Goal: Transaction & Acquisition: Purchase product/service

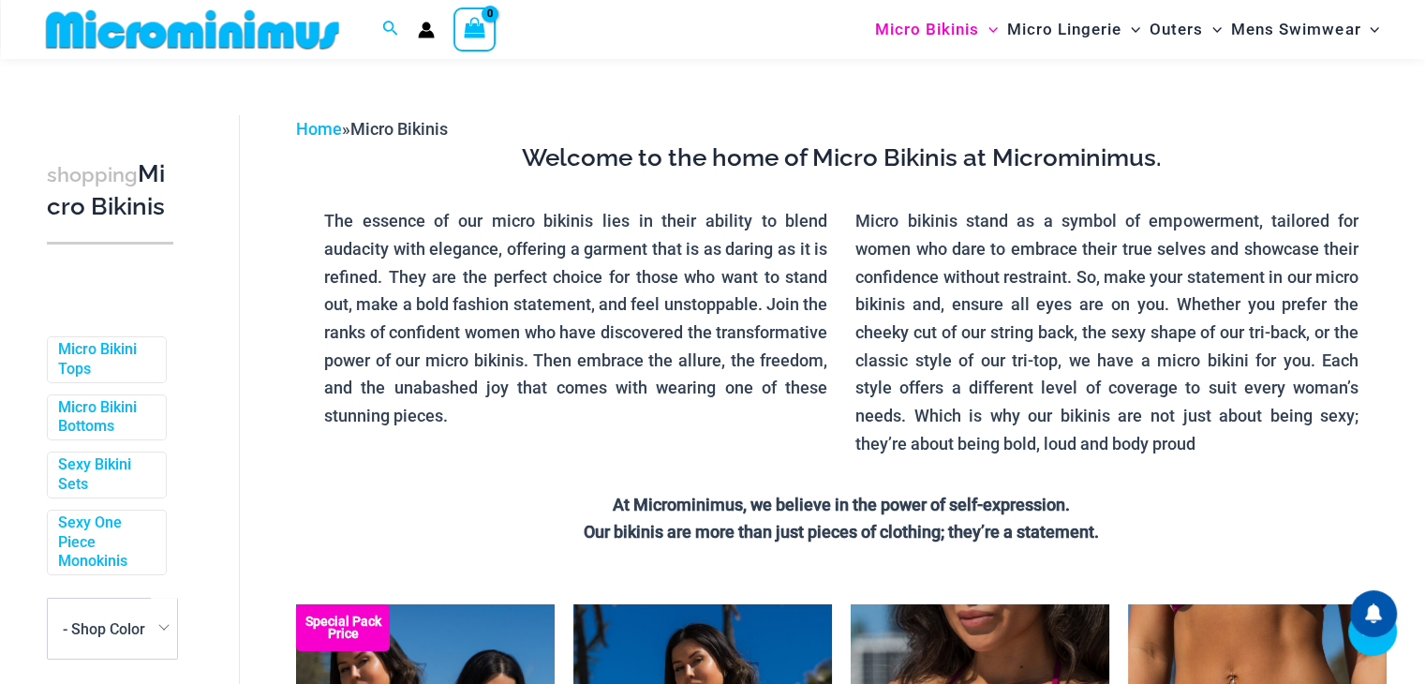
scroll to position [357, 0]
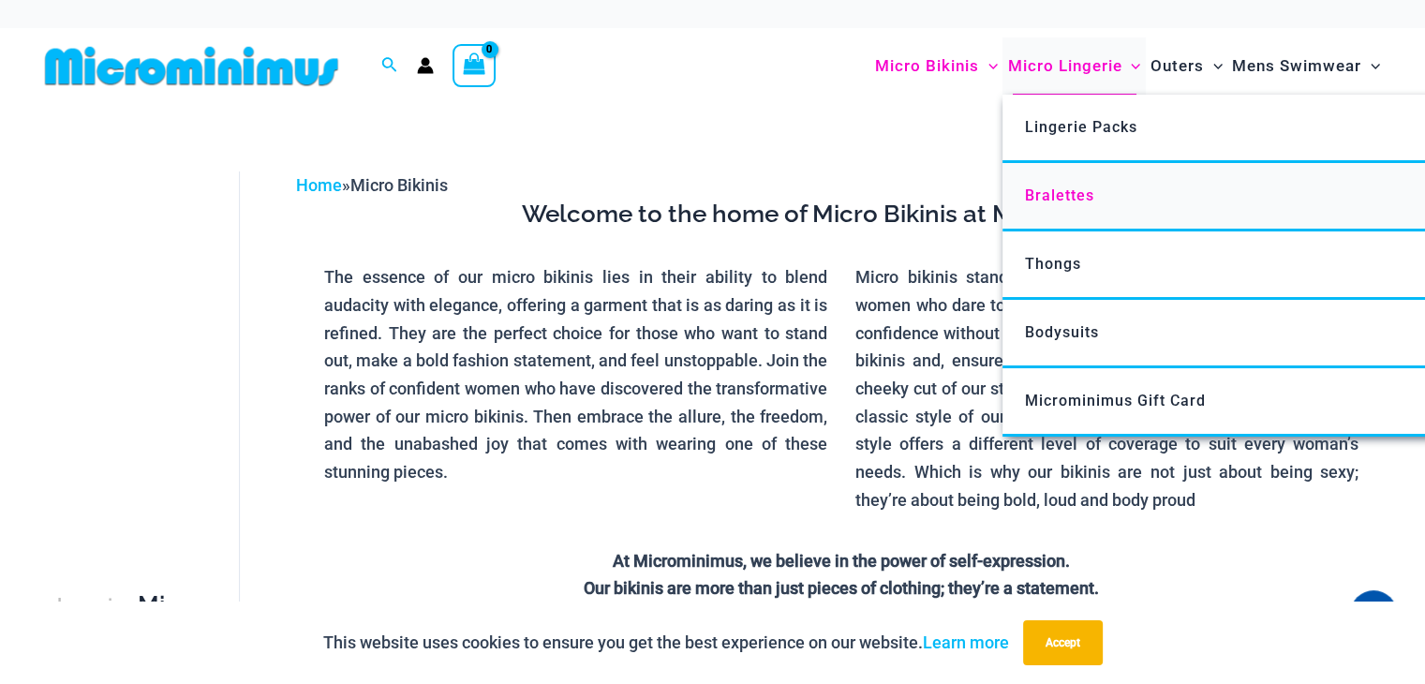
click at [1049, 189] on span "Bralettes" at bounding box center [1059, 195] width 69 height 18
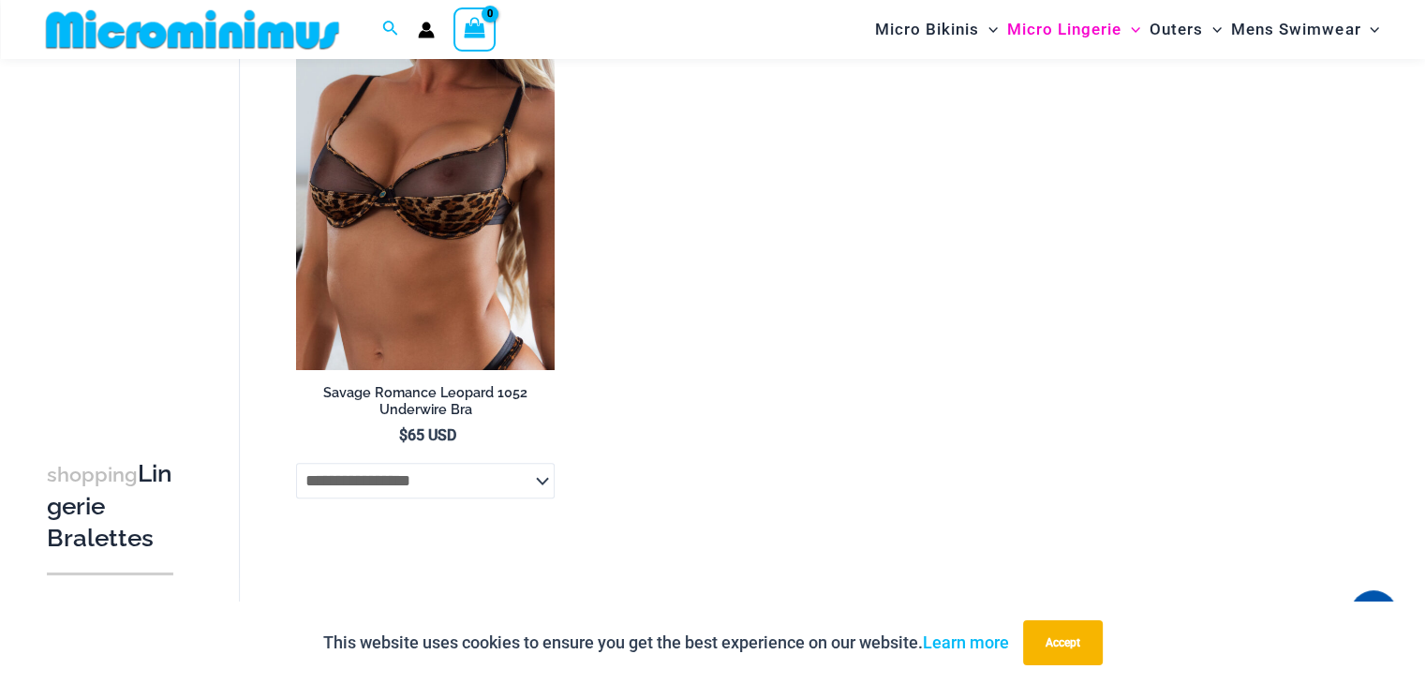
scroll to position [1391, 0]
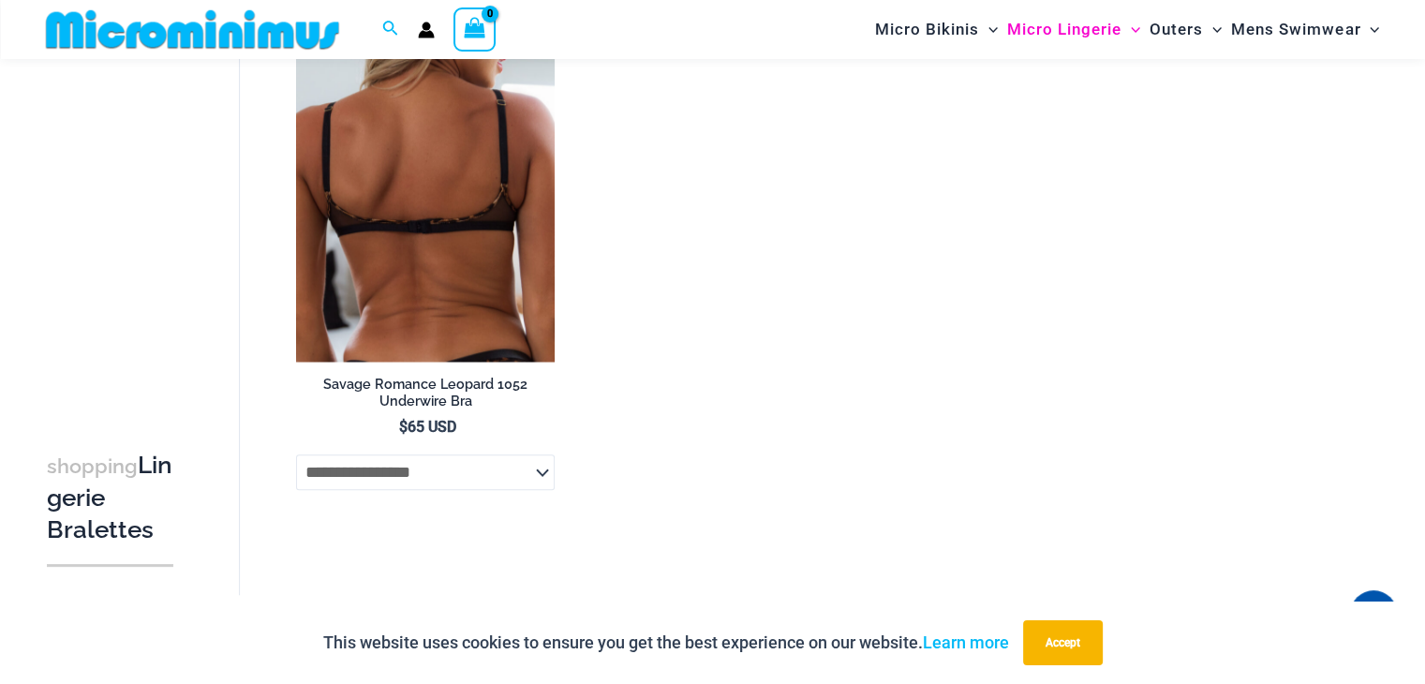
click at [408, 242] on img at bounding box center [425, 168] width 259 height 388
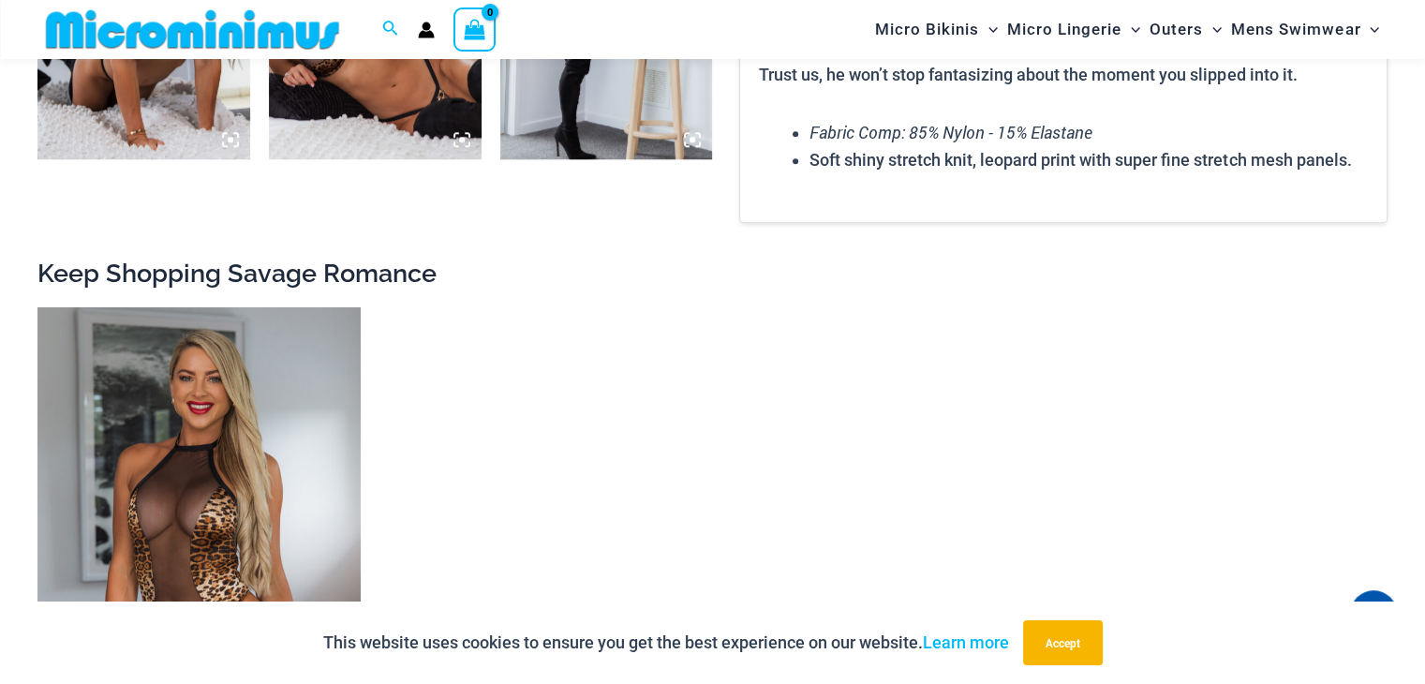
scroll to position [1769, 0]
